Goal: Navigation & Orientation: Find specific page/section

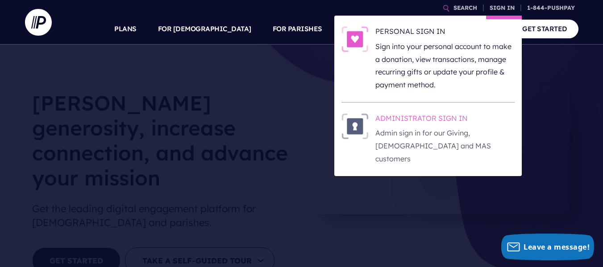
click at [426, 117] on h6 "ADMINISTRATOR SIGN IN" at bounding box center [444, 119] width 139 height 13
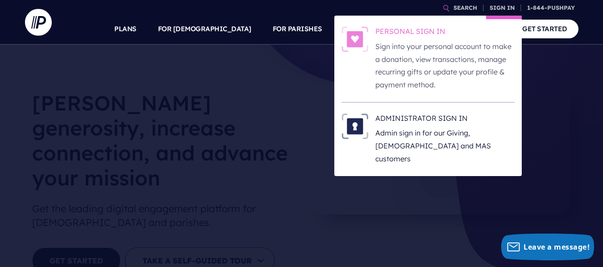
click at [441, 68] on p "Sign into your personal account to make a donation, view transactions, manage r…" at bounding box center [444, 65] width 139 height 51
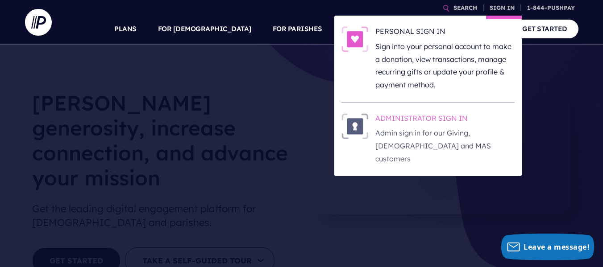
click at [426, 116] on h6 "ADMINISTRATOR SIGN IN" at bounding box center [444, 119] width 139 height 13
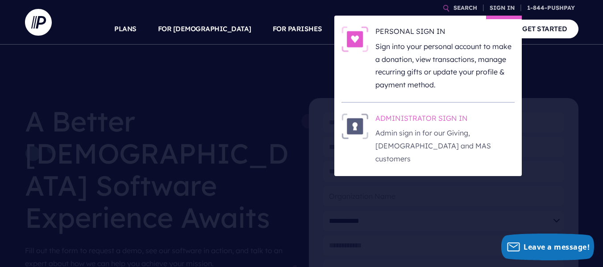
click at [438, 135] on p "Admin sign in for our Giving, [DEMOGRAPHIC_DATA] and MAS customers" at bounding box center [444, 146] width 139 height 38
